Goal: Navigation & Orientation: Find specific page/section

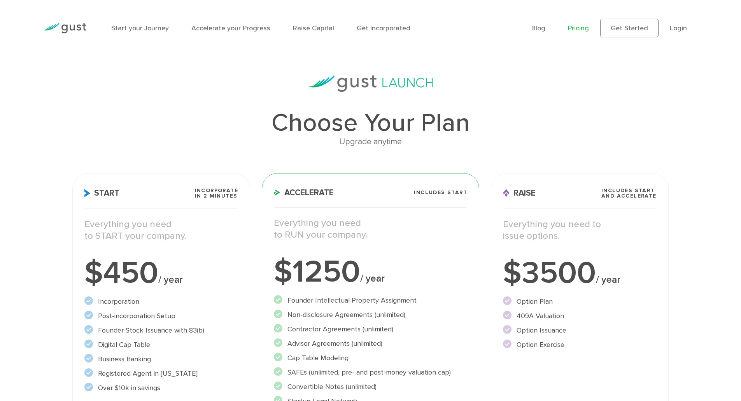
click at [65, 29] on img at bounding box center [65, 28] width 44 height 11
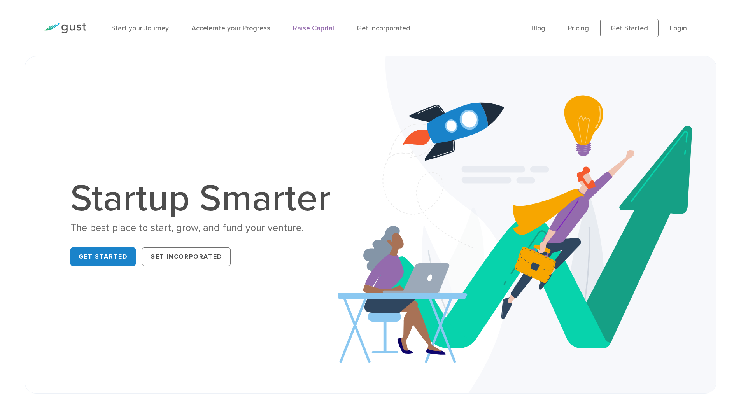
click at [312, 27] on link "Raise Capital" at bounding box center [313, 28] width 41 height 8
